Goal: Contribute content

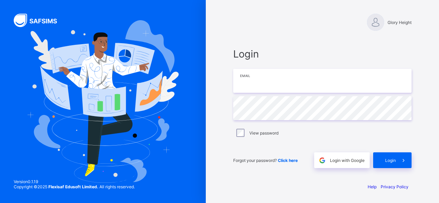
click at [250, 77] on input "email" at bounding box center [322, 81] width 178 height 24
type input "**********"
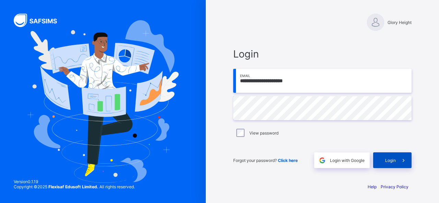
click at [395, 160] on span "Login" at bounding box center [390, 160] width 11 height 5
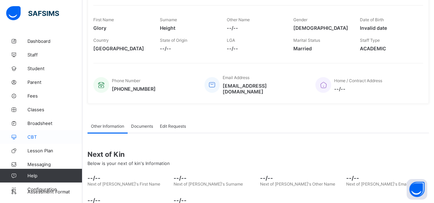
scroll to position [106, 0]
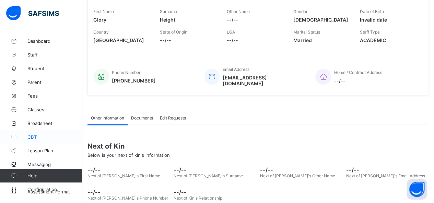
click at [36, 136] on span "CBT" at bounding box center [54, 137] width 55 height 5
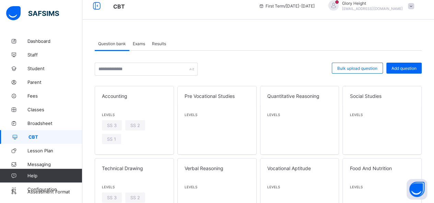
scroll to position [6, 0]
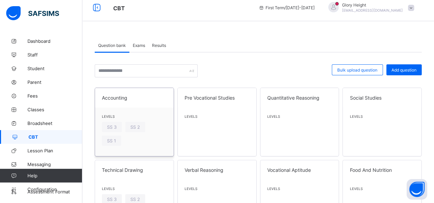
click at [167, 112] on div "Levels SS 3 SS 2 SS 1" at bounding box center [134, 132] width 79 height 49
click at [412, 68] on span "Add question" at bounding box center [404, 70] width 25 height 5
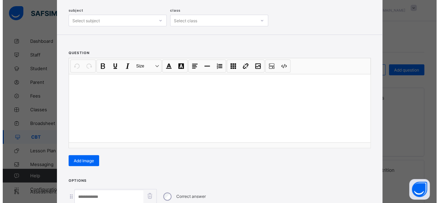
scroll to position [36, 0]
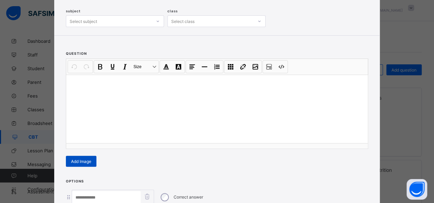
click at [84, 162] on span "Add Image" at bounding box center [81, 161] width 20 height 5
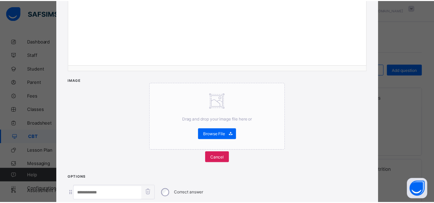
scroll to position [115, 0]
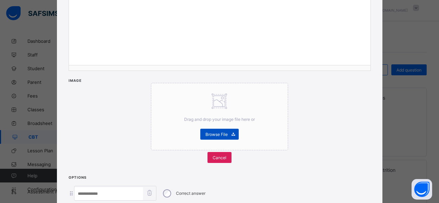
click at [220, 132] on span "Browse File" at bounding box center [217, 134] width 22 height 5
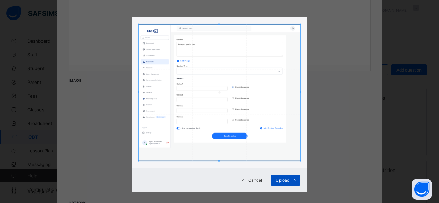
click at [282, 178] on span "Upload" at bounding box center [283, 180] width 14 height 5
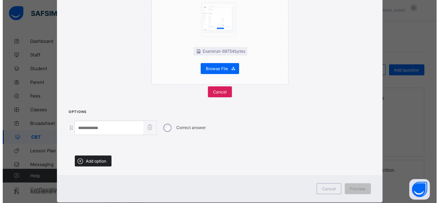
scroll to position [198, 0]
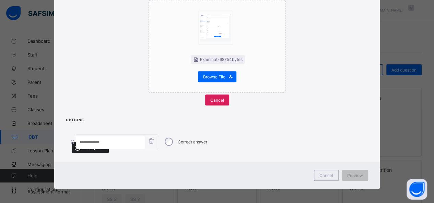
drag, startPoint x: 65, startPoint y: 125, endPoint x: 72, endPoint y: 147, distance: 23.0
click at [72, 147] on div "Options Correct answer Add option" at bounding box center [217, 137] width 326 height 41
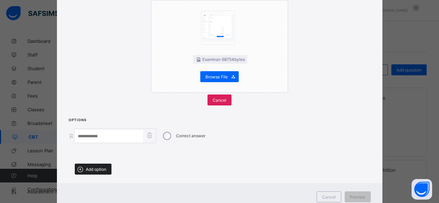
click at [92, 167] on span "Add option" at bounding box center [96, 169] width 21 height 5
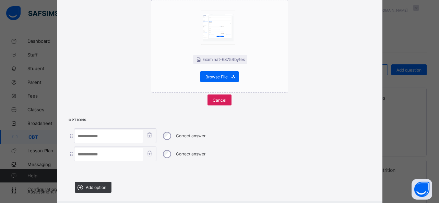
click at [171, 133] on div "Correct answer" at bounding box center [183, 136] width 47 height 14
click at [95, 186] on span "Add option" at bounding box center [96, 187] width 21 height 5
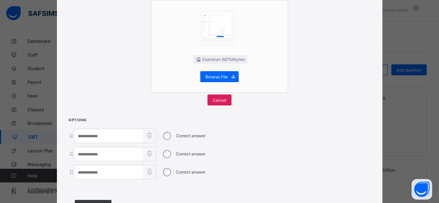
click at [164, 175] on div "Correct answer" at bounding box center [183, 172] width 47 height 14
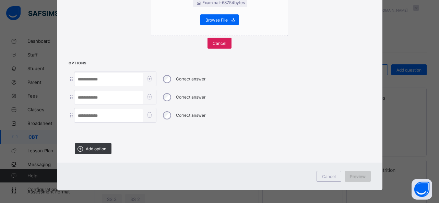
click at [350, 174] on span "Preview" at bounding box center [358, 176] width 16 height 5
click at [105, 79] on input at bounding box center [108, 79] width 69 height 13
type input "*"
click at [101, 98] on input at bounding box center [108, 97] width 69 height 13
click at [101, 99] on input "*" at bounding box center [108, 97] width 69 height 13
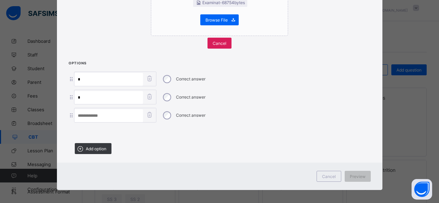
type input "*"
click at [100, 112] on input at bounding box center [108, 115] width 69 height 13
type input "*"
click at [360, 174] on span "Preview" at bounding box center [358, 176] width 16 height 5
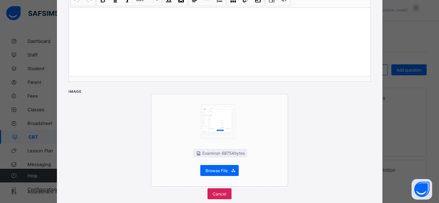
scroll to position [89, 0]
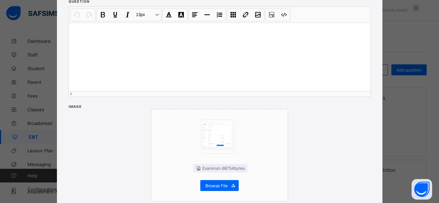
click at [200, 70] on div at bounding box center [220, 57] width 302 height 69
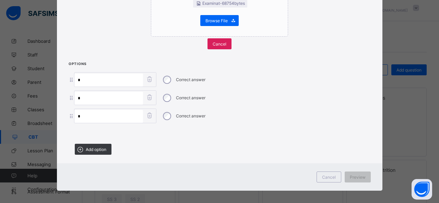
scroll to position [255, 0]
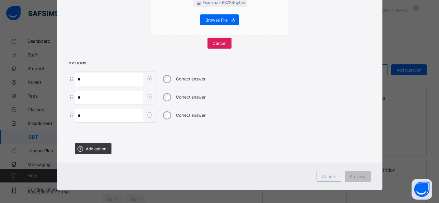
click at [274, 108] on div "* Correct answer" at bounding box center [220, 115] width 302 height 15
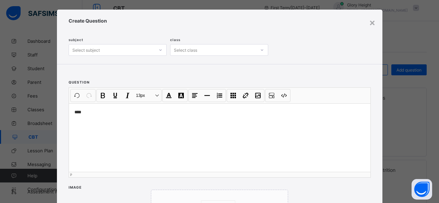
scroll to position [7, 0]
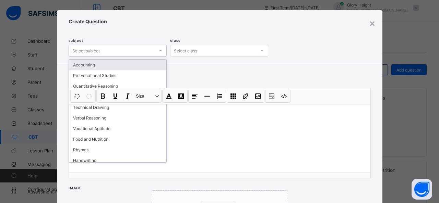
click at [140, 49] on div "Select subject" at bounding box center [112, 51] width 86 height 10
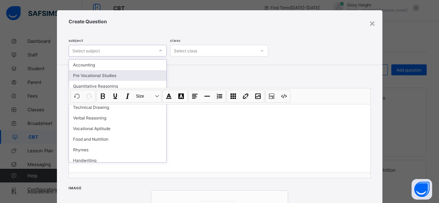
click at [127, 75] on div "Pre Vocational Studies" at bounding box center [117, 75] width 97 height 11
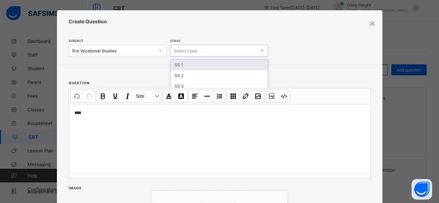
click at [231, 47] on div "Select class" at bounding box center [214, 51] width 86 height 10
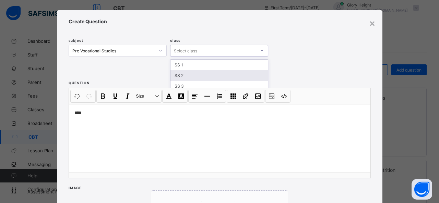
click at [210, 77] on div "SS 2" at bounding box center [219, 75] width 97 height 11
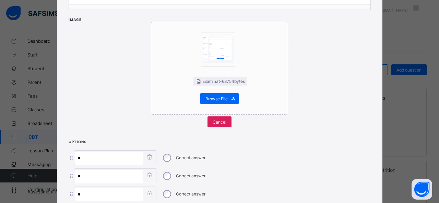
scroll to position [255, 0]
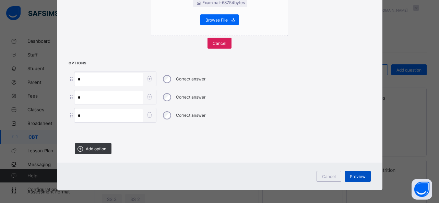
click at [353, 171] on div "Preview" at bounding box center [358, 176] width 26 height 11
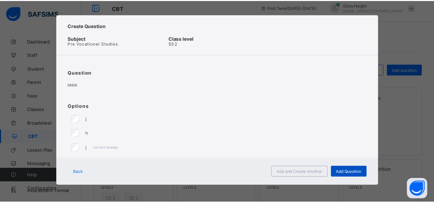
scroll to position [1, 0]
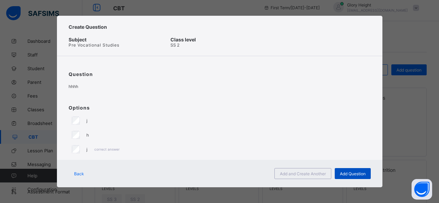
click at [355, 174] on span "Add Question" at bounding box center [353, 174] width 26 height 5
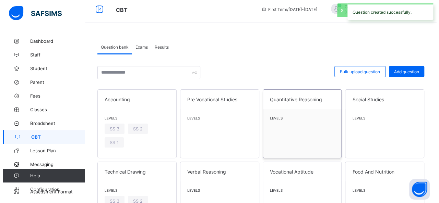
scroll to position [0, 0]
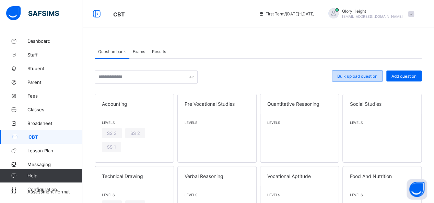
click at [362, 77] on span "Bulk upload question" at bounding box center [357, 76] width 40 height 5
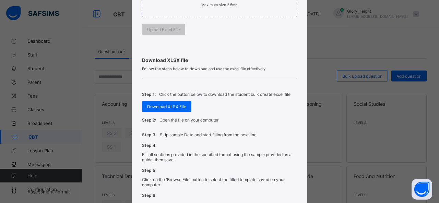
scroll to position [201, 0]
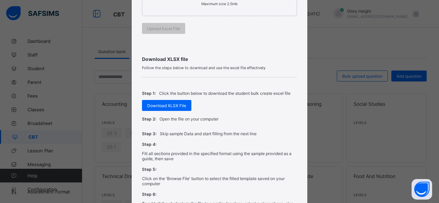
click at [333, 131] on div "Bulk Upload Question Upload XLSX File Select your XLSX file from your computer …" at bounding box center [219, 101] width 439 height 203
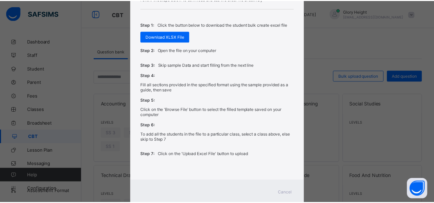
scroll to position [281, 0]
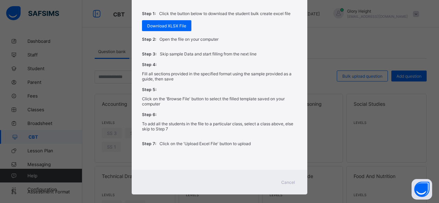
click at [289, 180] on span "Cancel" at bounding box center [288, 182] width 14 height 5
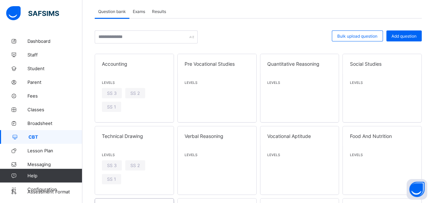
scroll to position [0, 0]
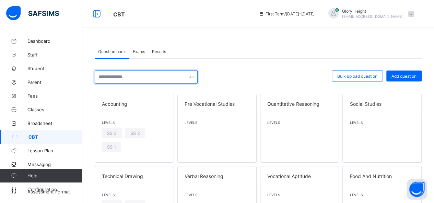
click at [152, 74] on input "text" at bounding box center [146, 77] width 103 height 13
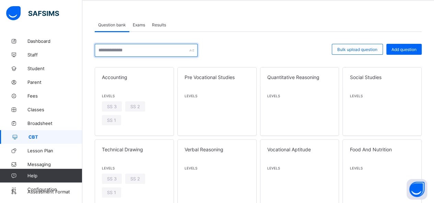
scroll to position [27, 0]
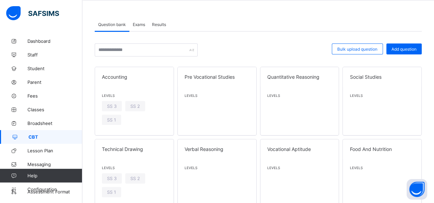
click at [241, 55] on div at bounding box center [264, 50] width 127 height 13
click at [143, 105] on div "SS 2" at bounding box center [135, 106] width 20 height 10
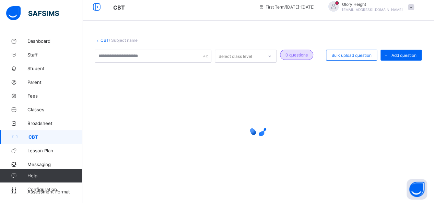
scroll to position [6, 0]
click at [143, 105] on div at bounding box center [258, 128] width 327 height 130
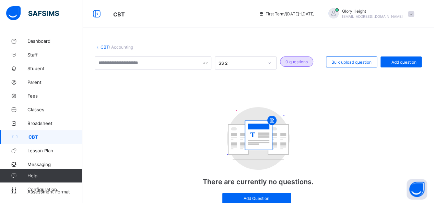
scroll to position [28, 0]
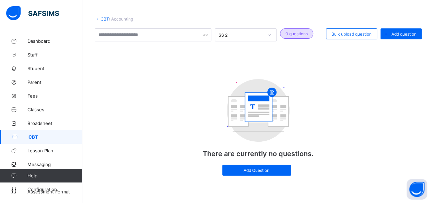
click at [100, 16] on div "CBT / Accounting SS 2 0 questions Bulk upload question Add question T There are…" at bounding box center [258, 104] width 352 height 197
click at [105, 19] on link "CBT" at bounding box center [105, 18] width 8 height 5
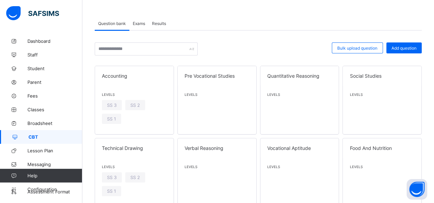
click at [139, 24] on span "Exams" at bounding box center [139, 23] width 12 height 5
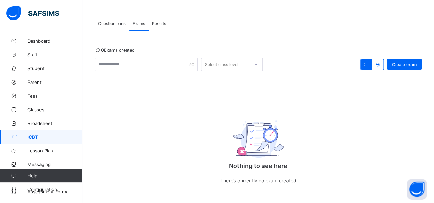
click at [159, 21] on span "Results" at bounding box center [159, 23] width 14 height 5
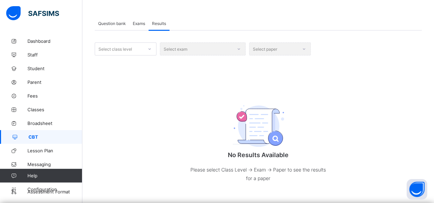
click at [119, 20] on div "Question bank" at bounding box center [112, 23] width 35 height 14
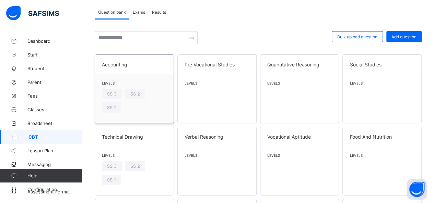
scroll to position [43, 0]
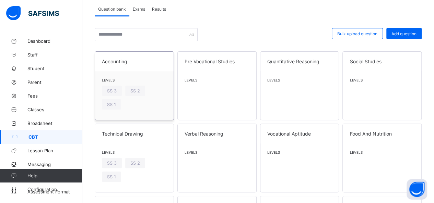
click at [150, 76] on div "Levels SS 3 SS 2 SS 1" at bounding box center [134, 95] width 79 height 49
